Goal: Find specific page/section: Find specific page/section

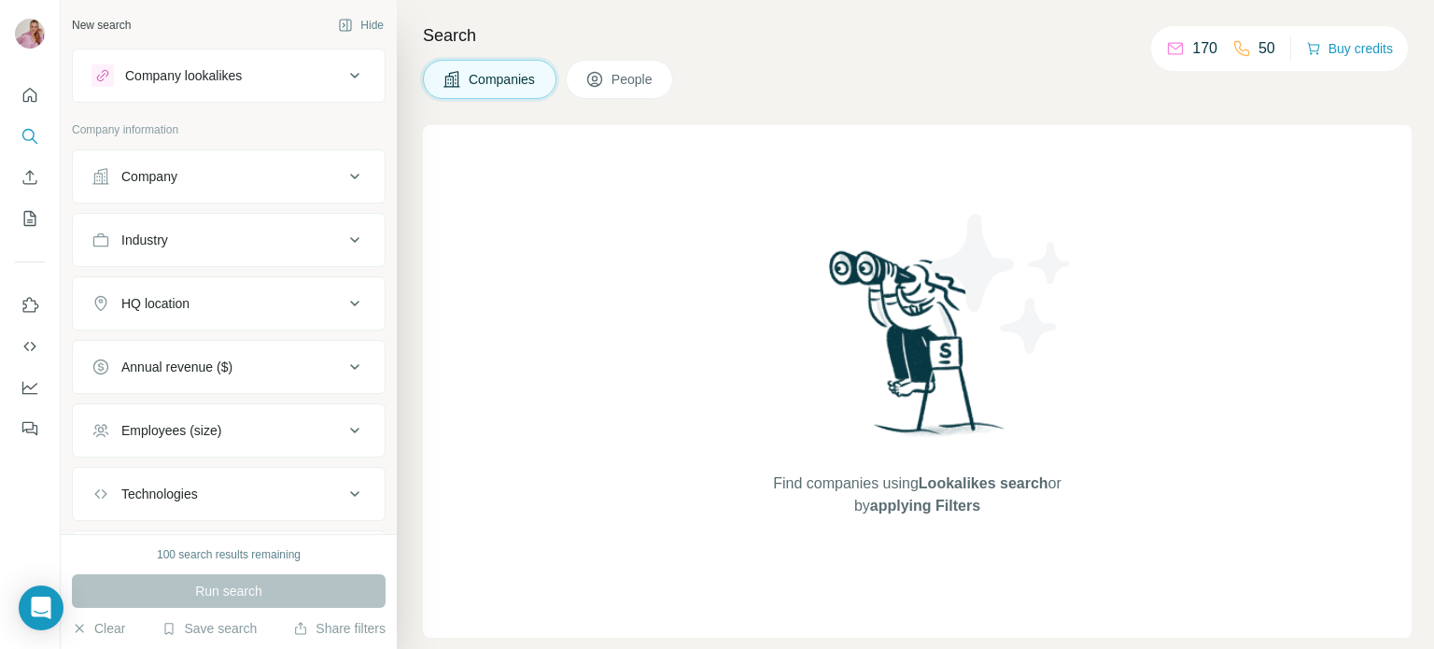
click at [627, 66] on button "People" at bounding box center [620, 79] width 108 height 39
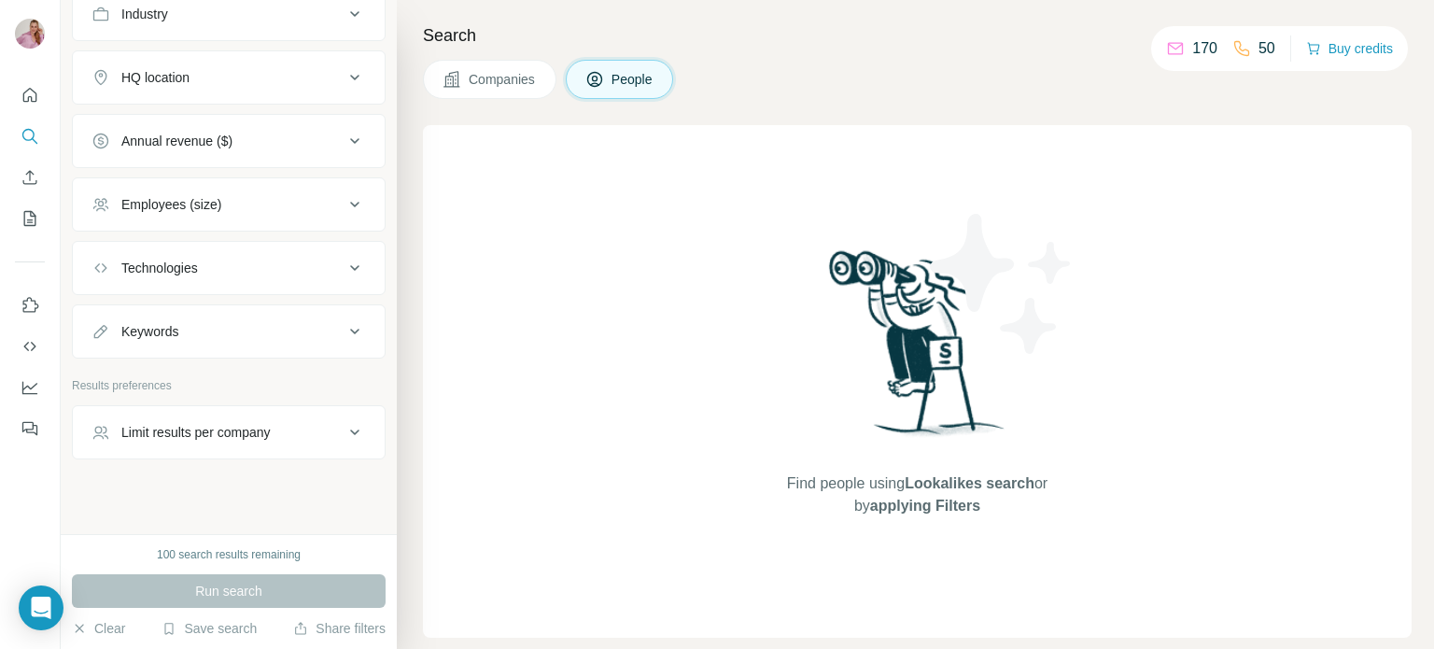
scroll to position [523, 0]
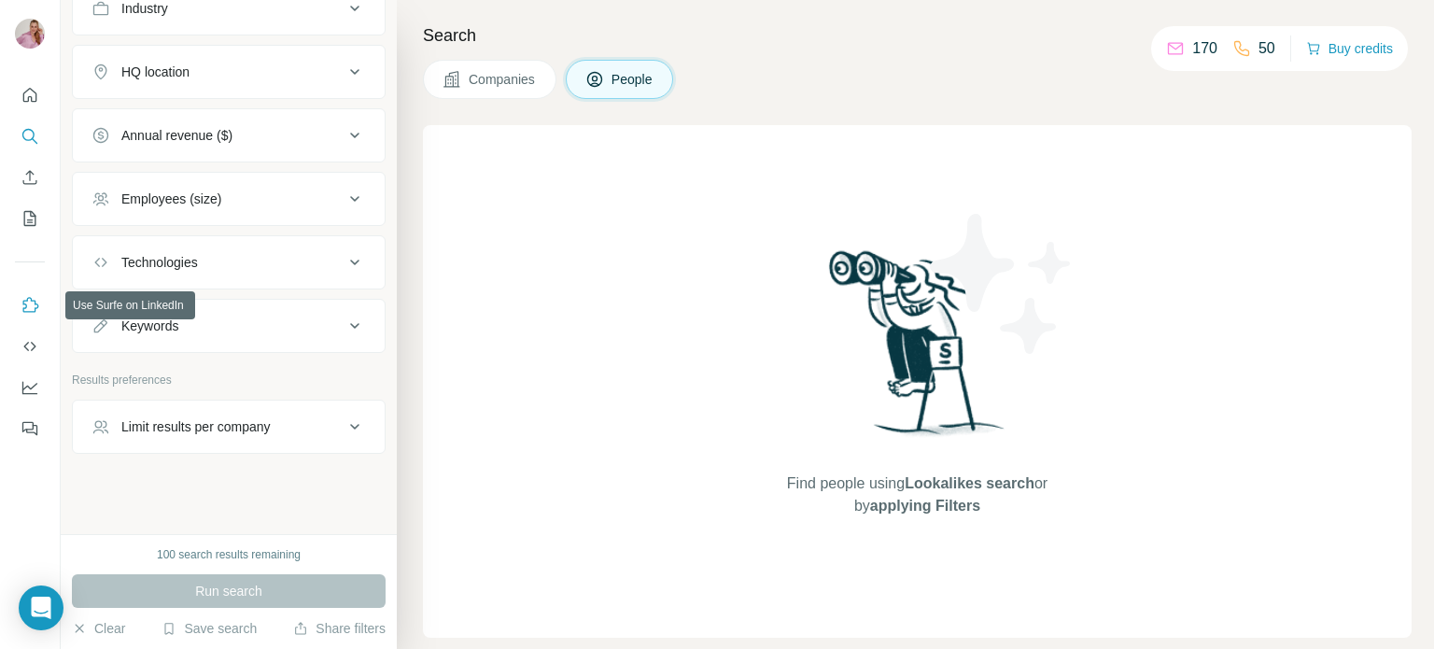
click at [22, 308] on icon "Use Surfe on LinkedIn" at bounding box center [30, 305] width 19 height 19
